Goal: Task Accomplishment & Management: Use online tool/utility

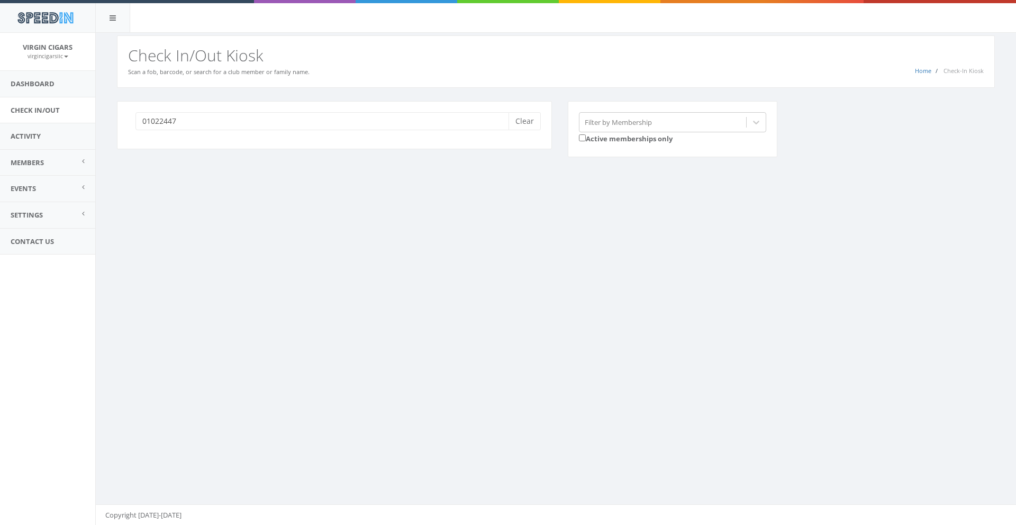
scroll to position [1, 0]
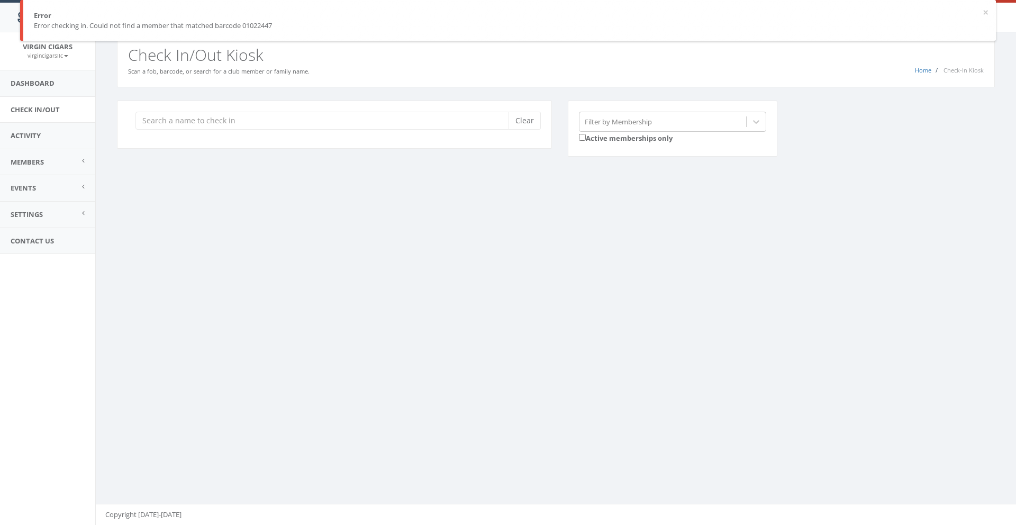
click at [214, 123] on input "search" at bounding box center [326, 121] width 381 height 18
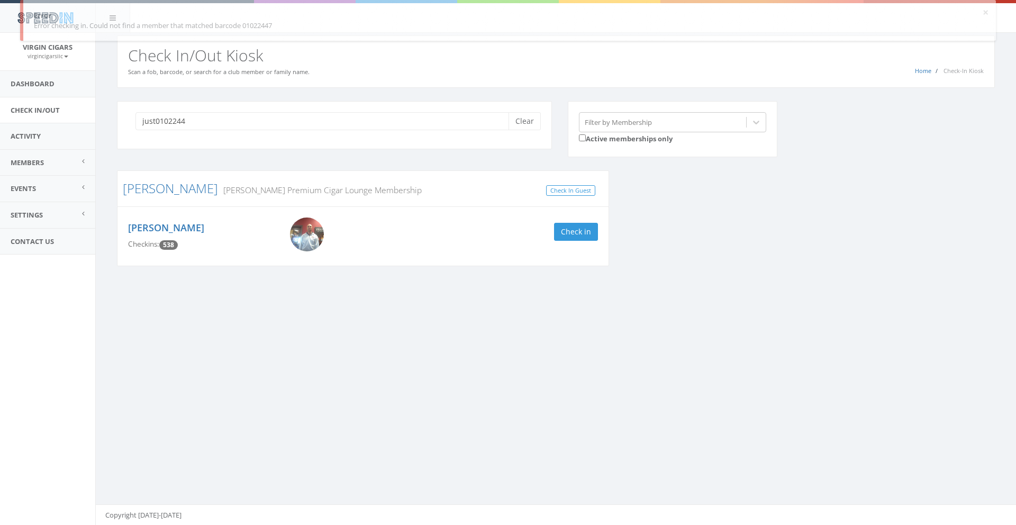
type input "just01022447"
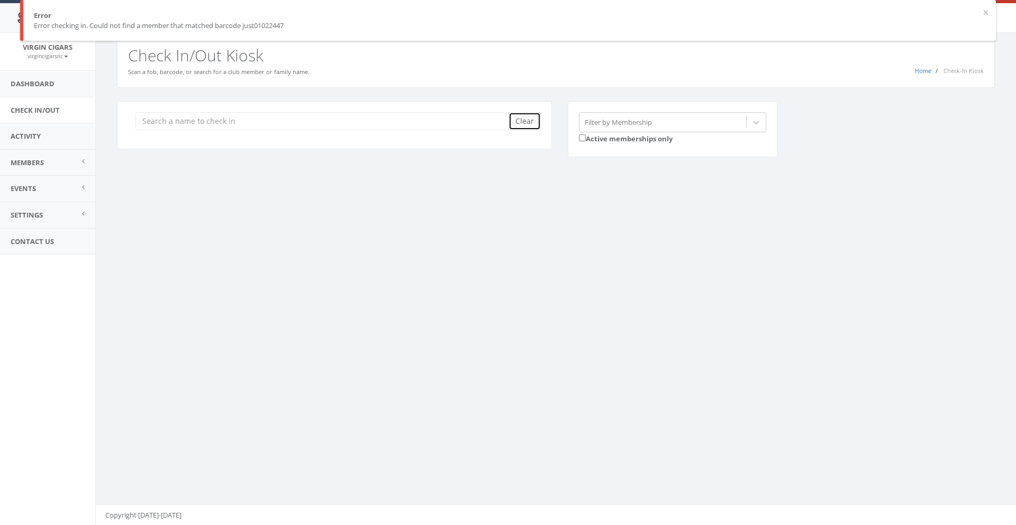
click at [527, 125] on button "Clear" at bounding box center [525, 121] width 32 height 18
type input "01022447"
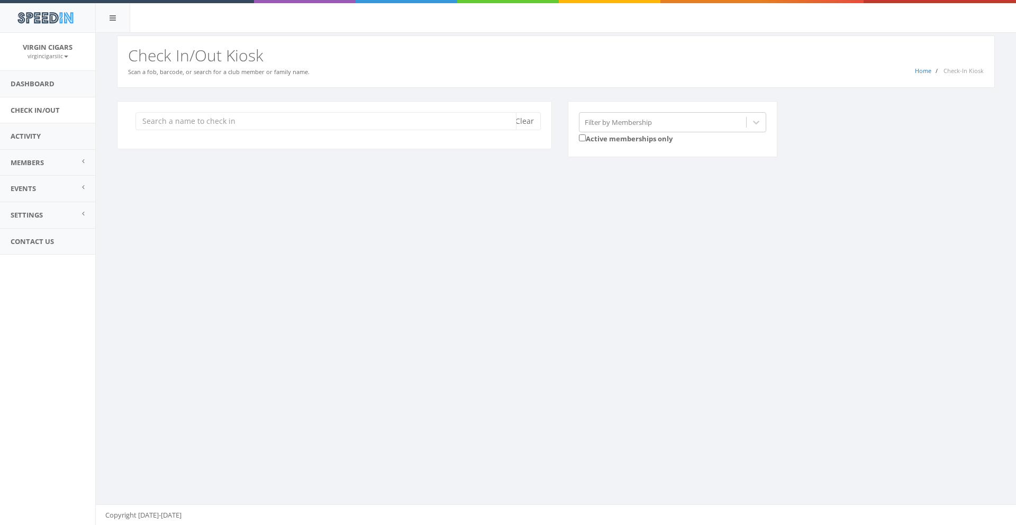
click at [272, 125] on input "search" at bounding box center [326, 121] width 381 height 18
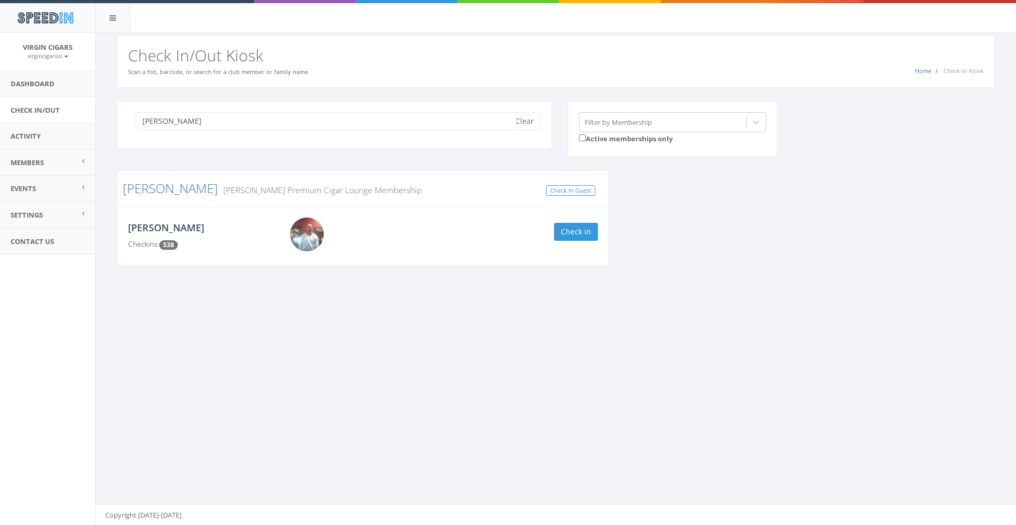
type input "justin"
click at [154, 230] on link "[PERSON_NAME]" at bounding box center [166, 227] width 76 height 13
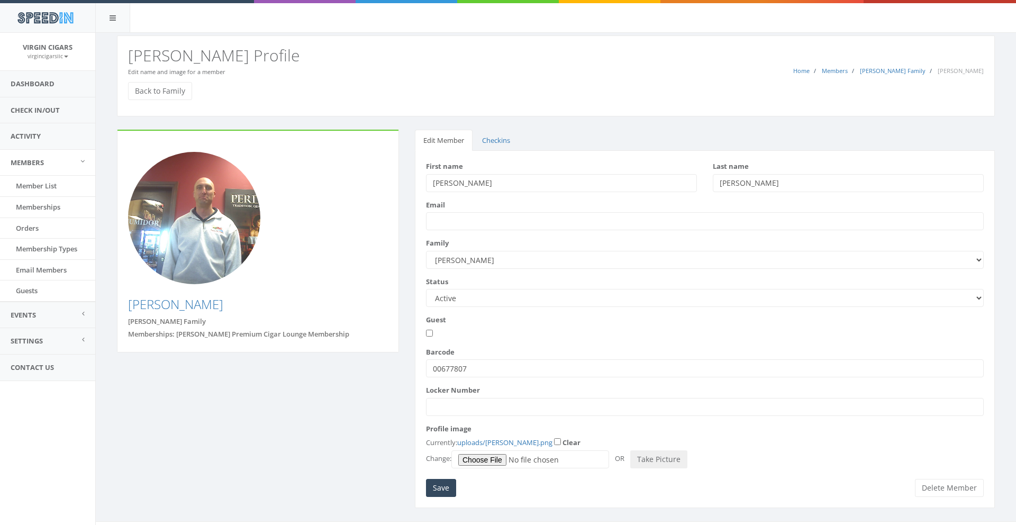
click at [467, 367] on input "00677807" at bounding box center [705, 368] width 558 height 18
type input "0"
type input "01022447"
click at [449, 489] on input "Save" at bounding box center [441, 488] width 30 height 18
click at [45, 107] on link "Check In/Out" at bounding box center [47, 110] width 95 height 26
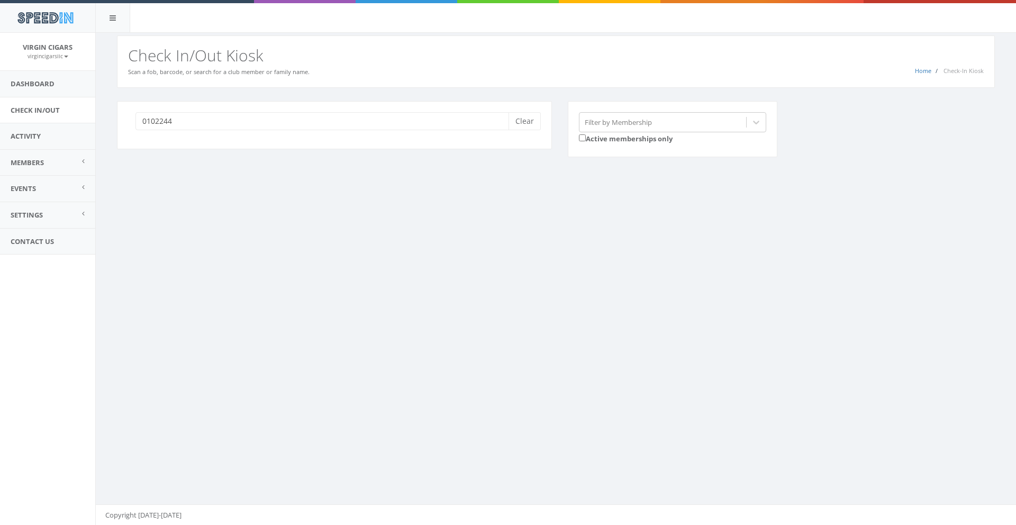
type input "01022447"
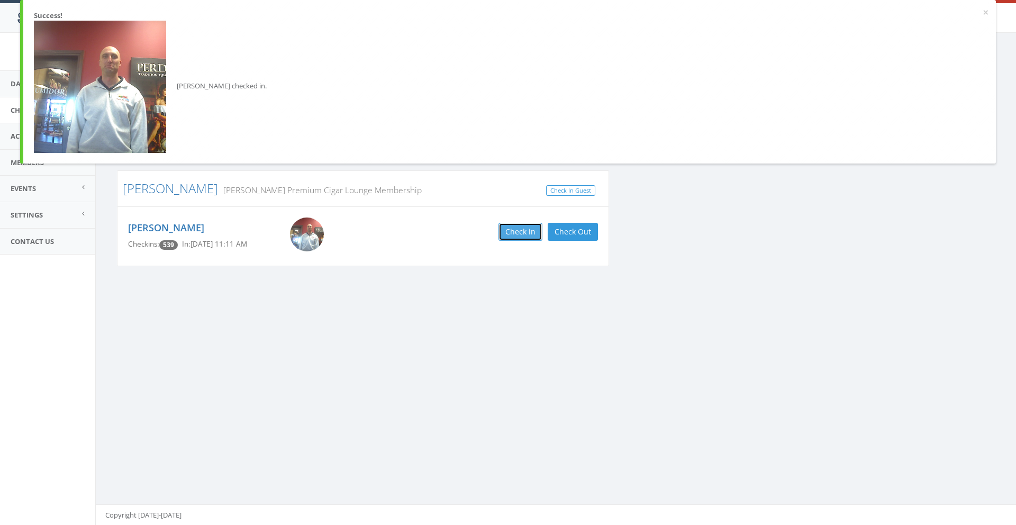
click at [535, 230] on button "Check in" at bounding box center [521, 232] width 44 height 18
